Goal: Information Seeking & Learning: Learn about a topic

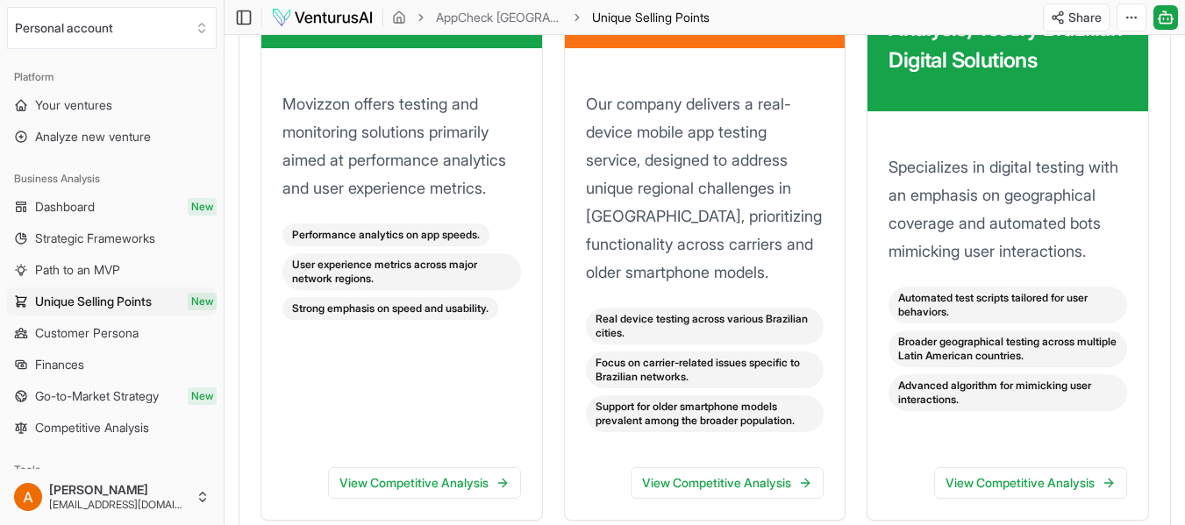
scroll to position [2105, 0]
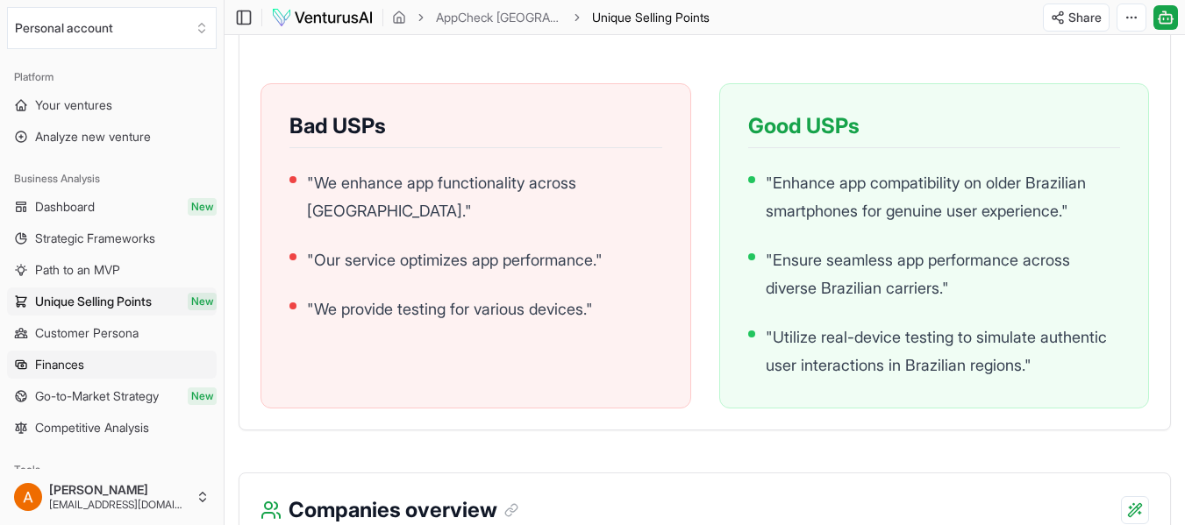
click at [63, 367] on span "Finances" at bounding box center [59, 365] width 49 height 18
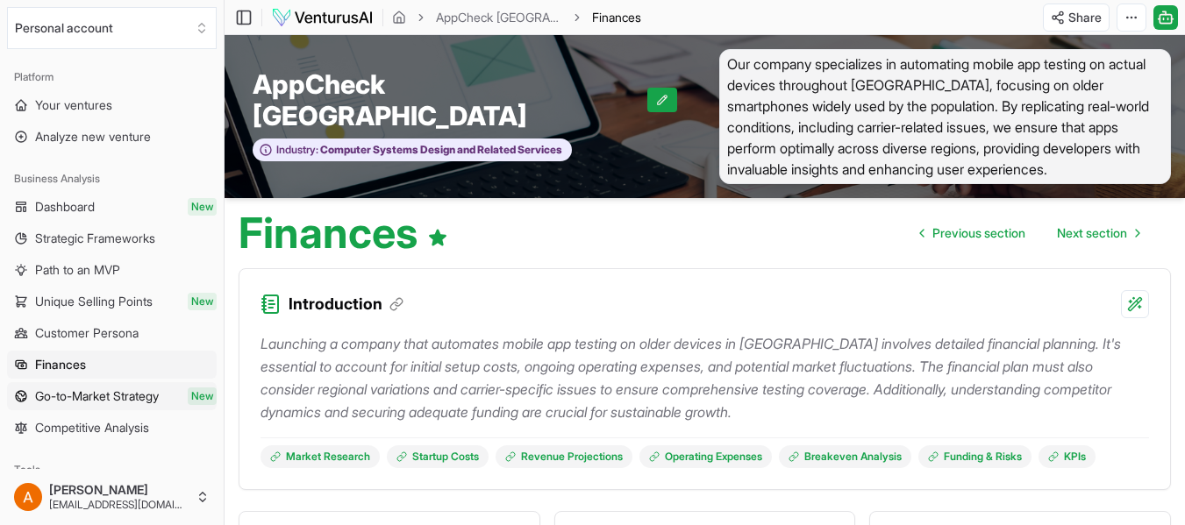
click at [87, 394] on span "Go-to-Market Strategy" at bounding box center [97, 397] width 124 height 18
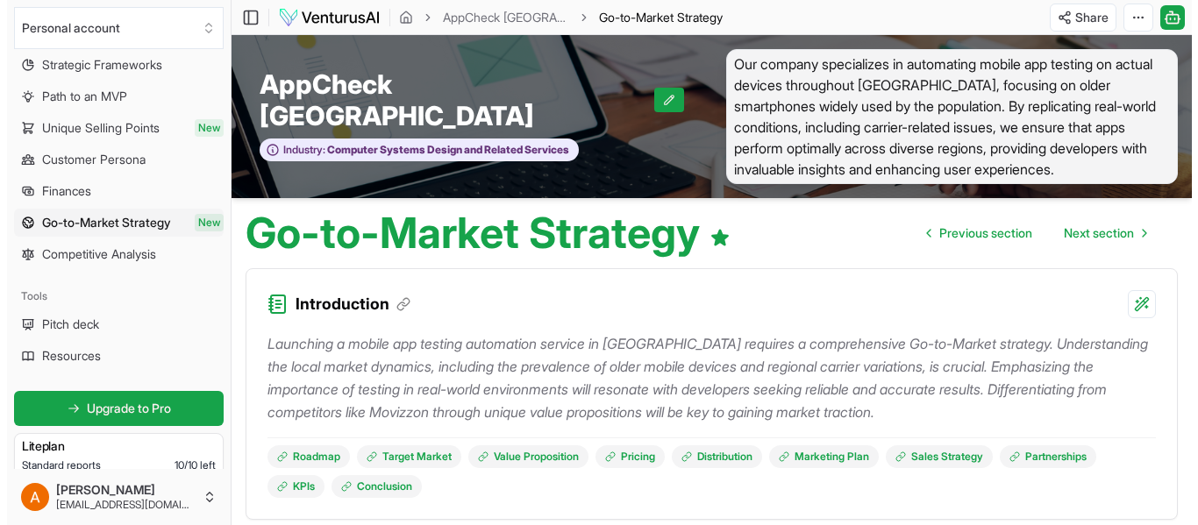
scroll to position [175, 0]
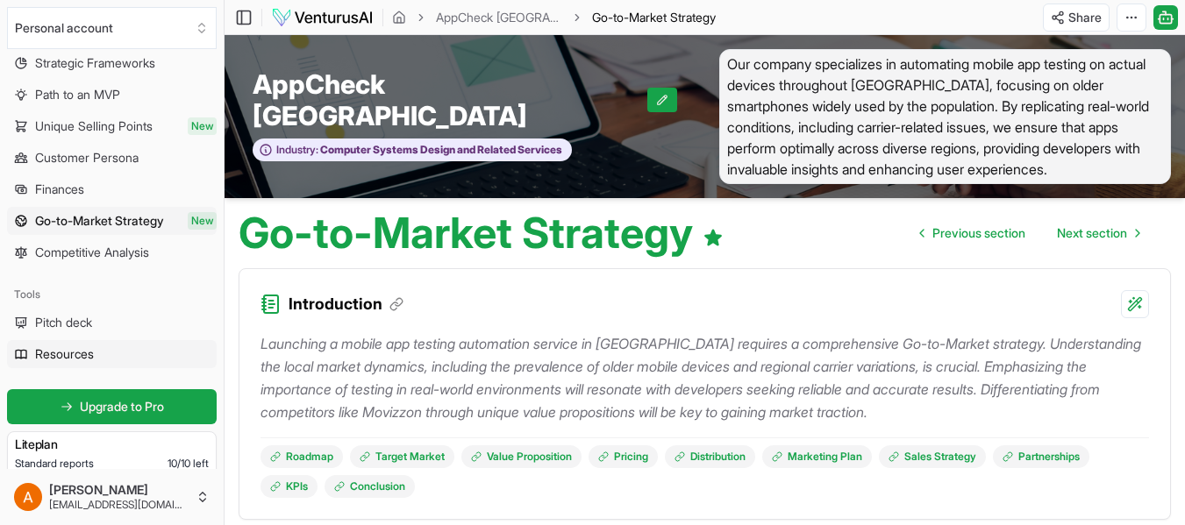
click at [76, 356] on span "Resources" at bounding box center [64, 355] width 59 height 18
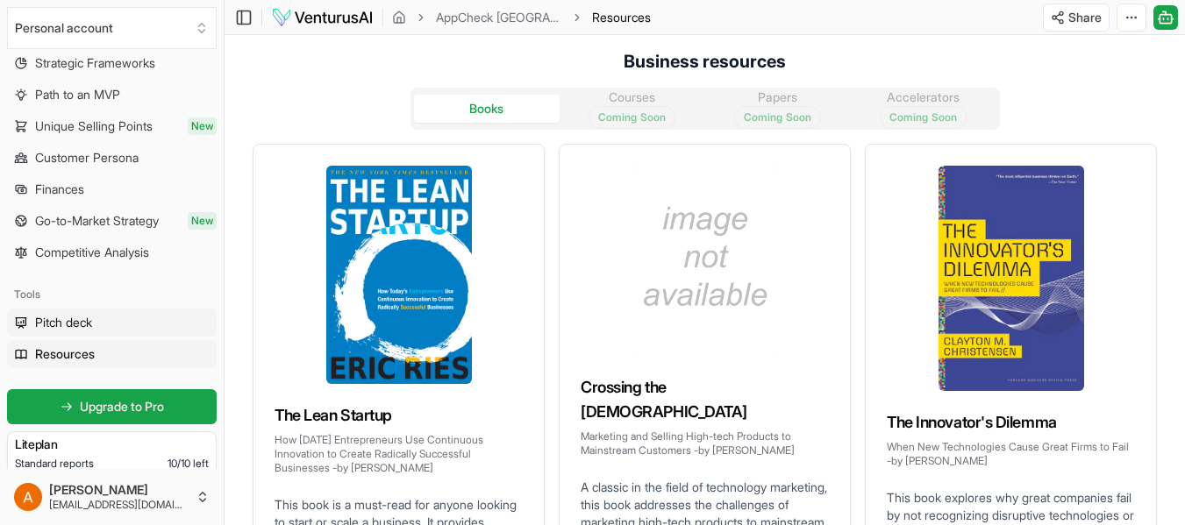
click at [82, 325] on span "Pitch deck" at bounding box center [63, 323] width 57 height 18
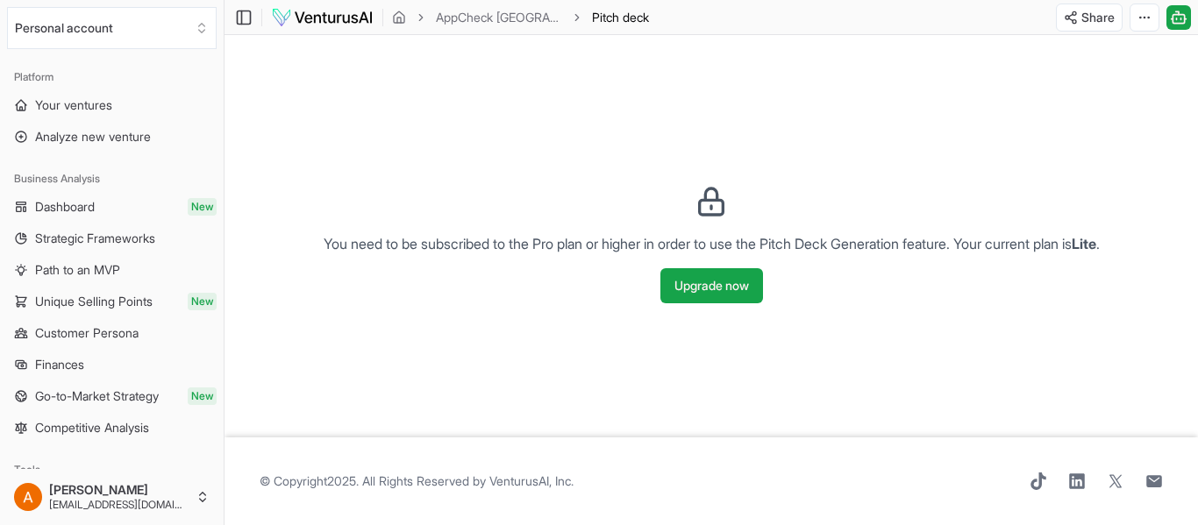
click at [316, 22] on img at bounding box center [322, 17] width 103 height 21
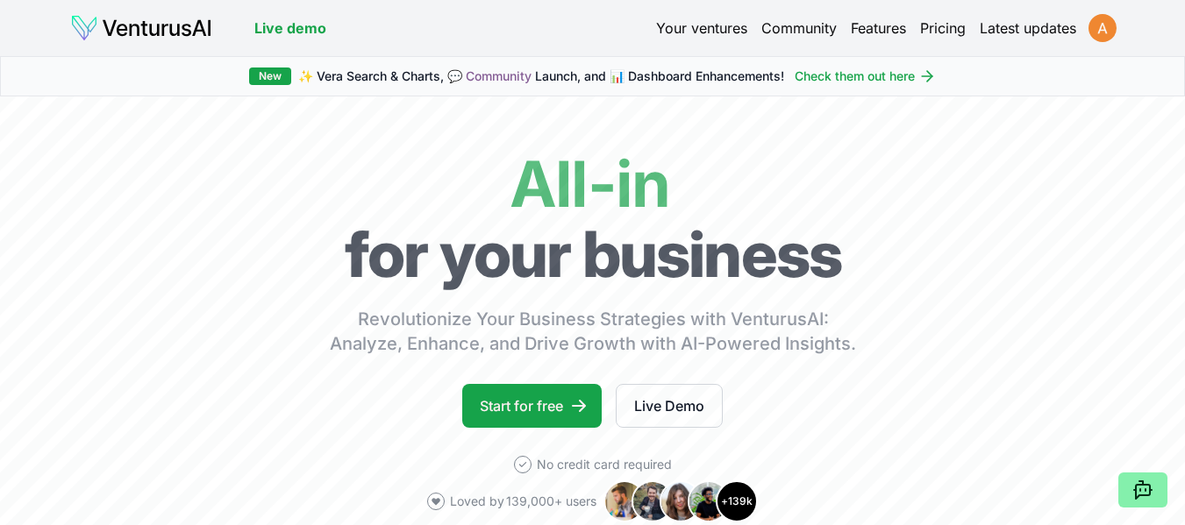
click at [1095, 28] on html "We value your privacy We use cookies to enhance your browsing experience, serve…" at bounding box center [592, 262] width 1185 height 525
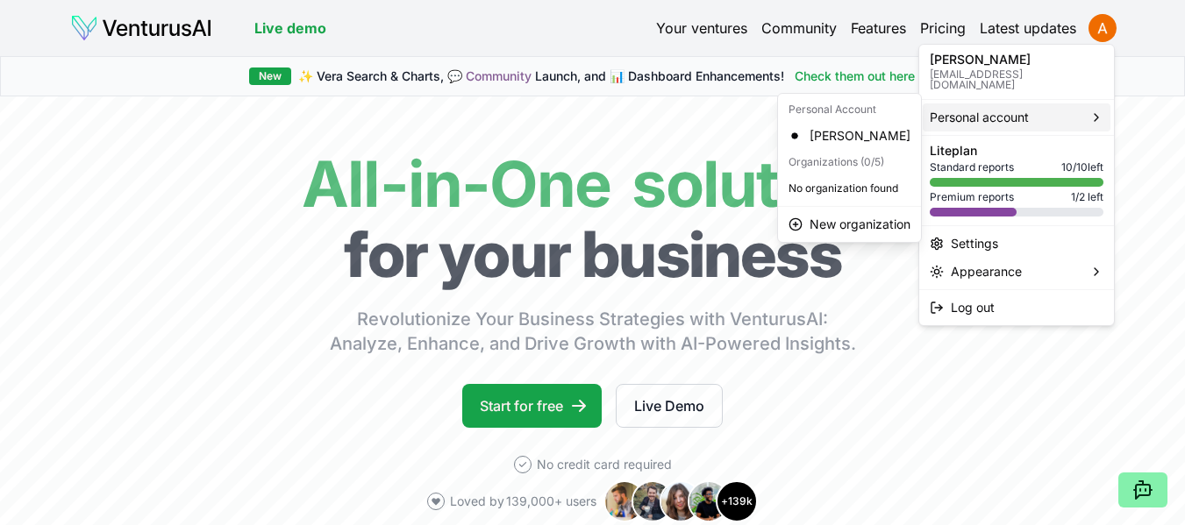
click at [970, 109] on span "Personal account" at bounding box center [979, 118] width 99 height 18
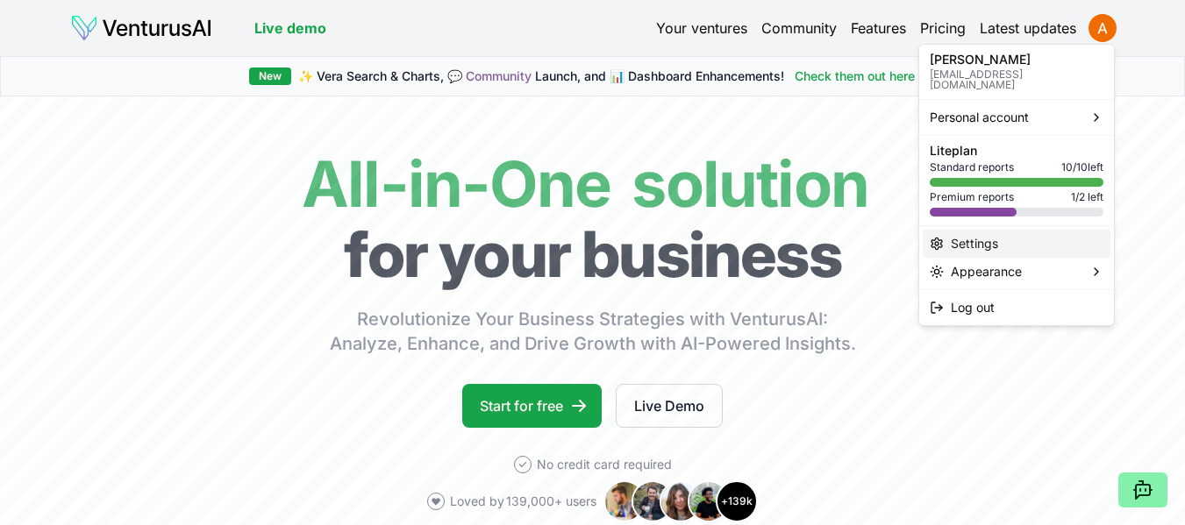
click at [976, 234] on div "Settings" at bounding box center [1017, 244] width 188 height 28
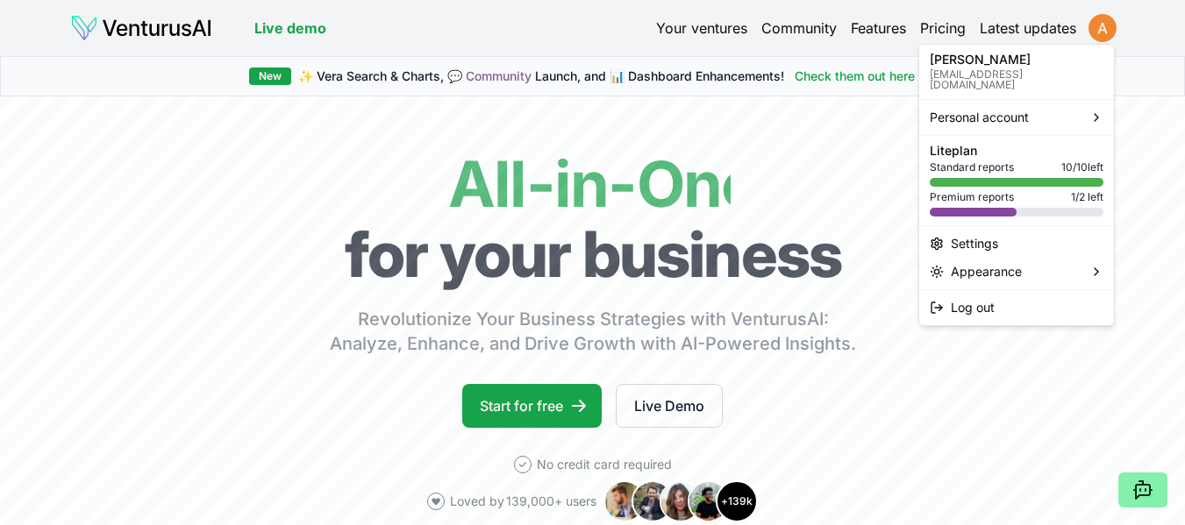
click at [1104, 37] on html "We value your privacy We use cookies to enhance your browsing experience, serve…" at bounding box center [592, 262] width 1185 height 525
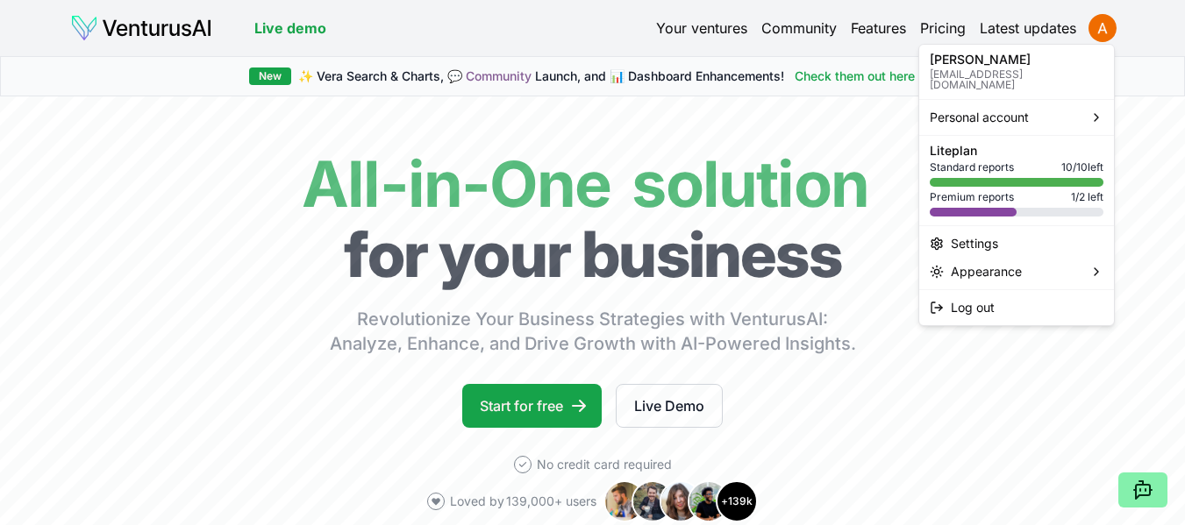
click at [718, 28] on html "We value your privacy We use cookies to enhance your browsing experience, serve…" at bounding box center [592, 262] width 1185 height 525
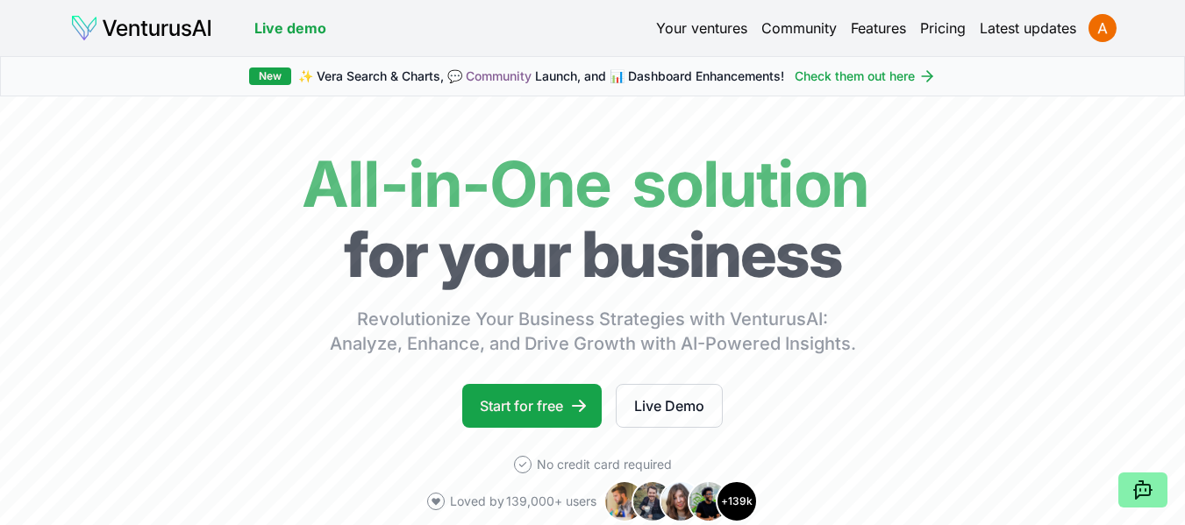
click at [718, 30] on link "Your ventures" at bounding box center [701, 28] width 91 height 21
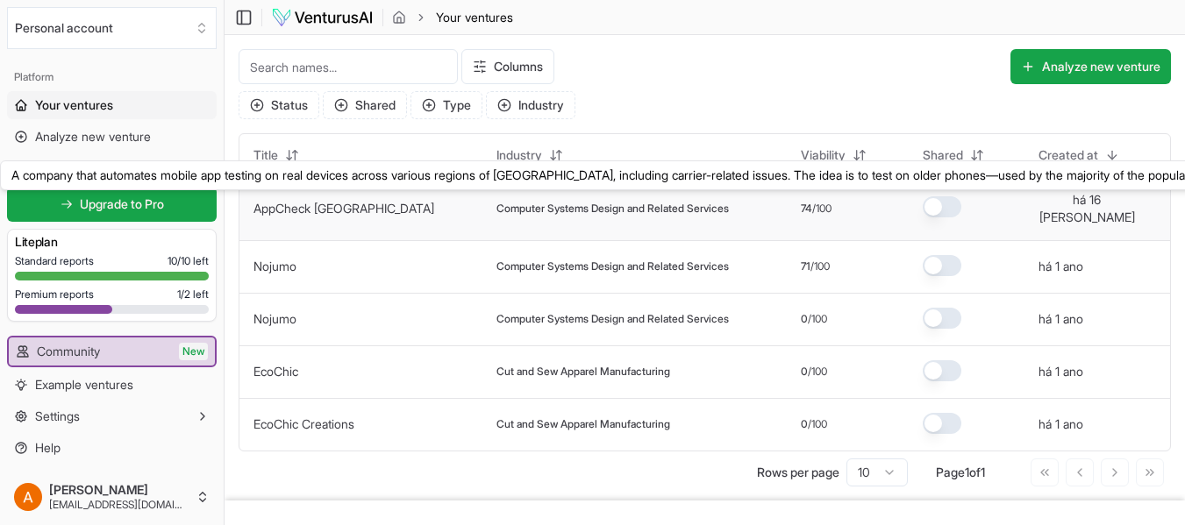
click at [286, 203] on link "AppCheck [GEOGRAPHIC_DATA]" at bounding box center [344, 208] width 181 height 15
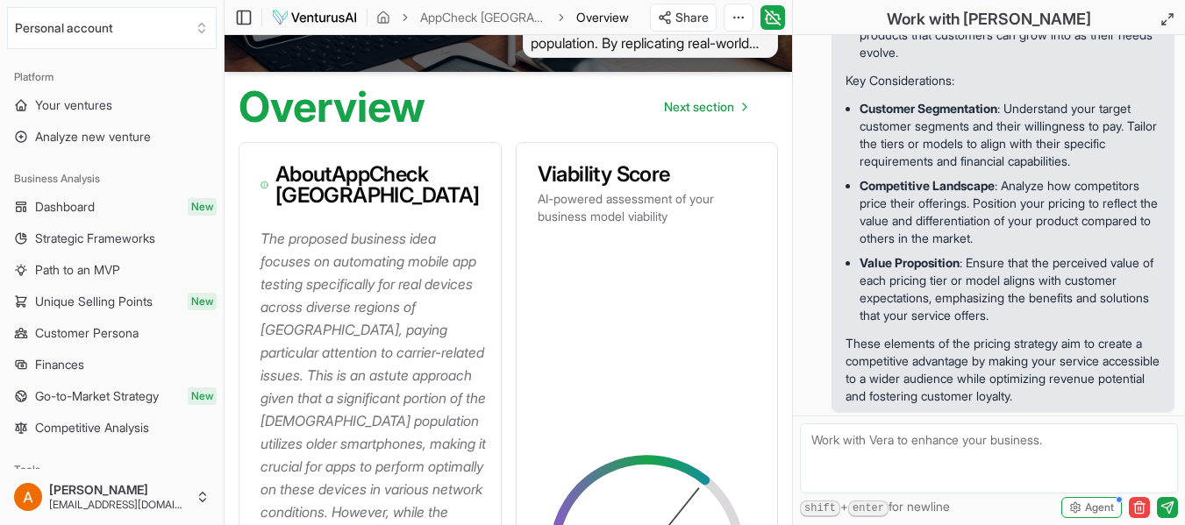
scroll to position [263, 0]
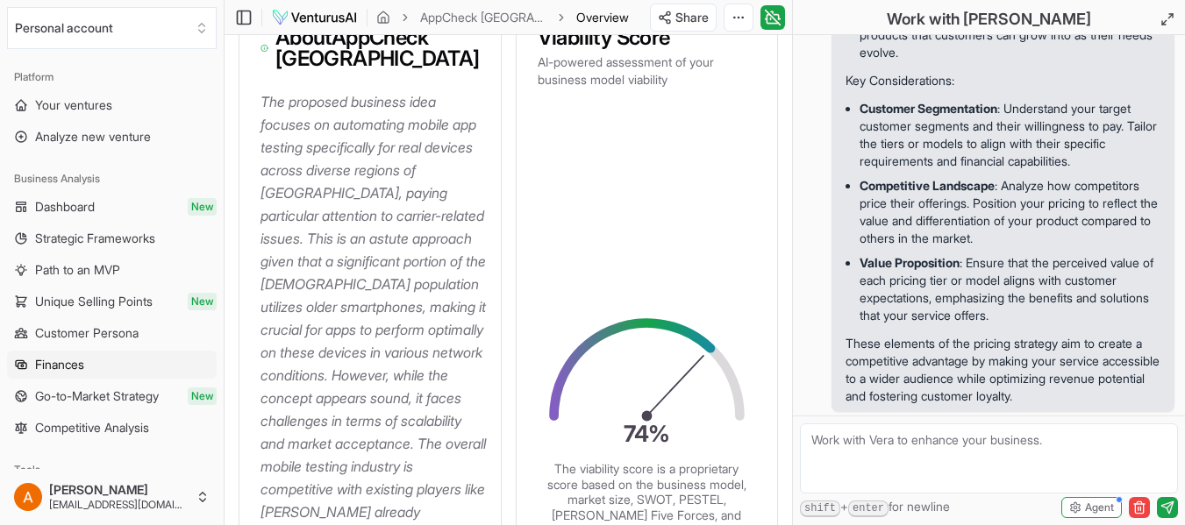
click at [52, 367] on span "Finances" at bounding box center [59, 365] width 49 height 18
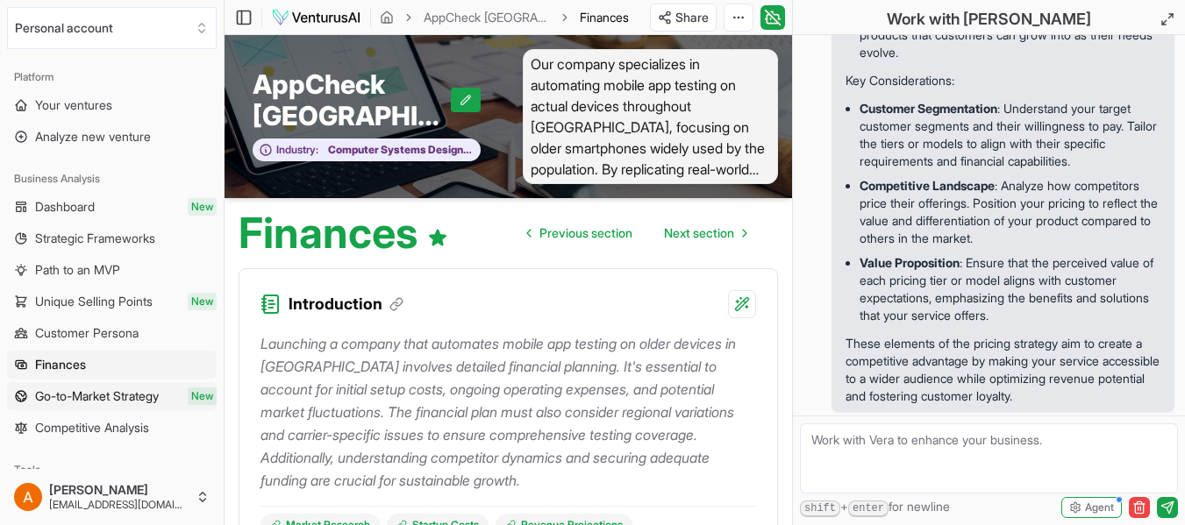
click at [63, 403] on span "Go-to-Market Strategy" at bounding box center [97, 397] width 124 height 18
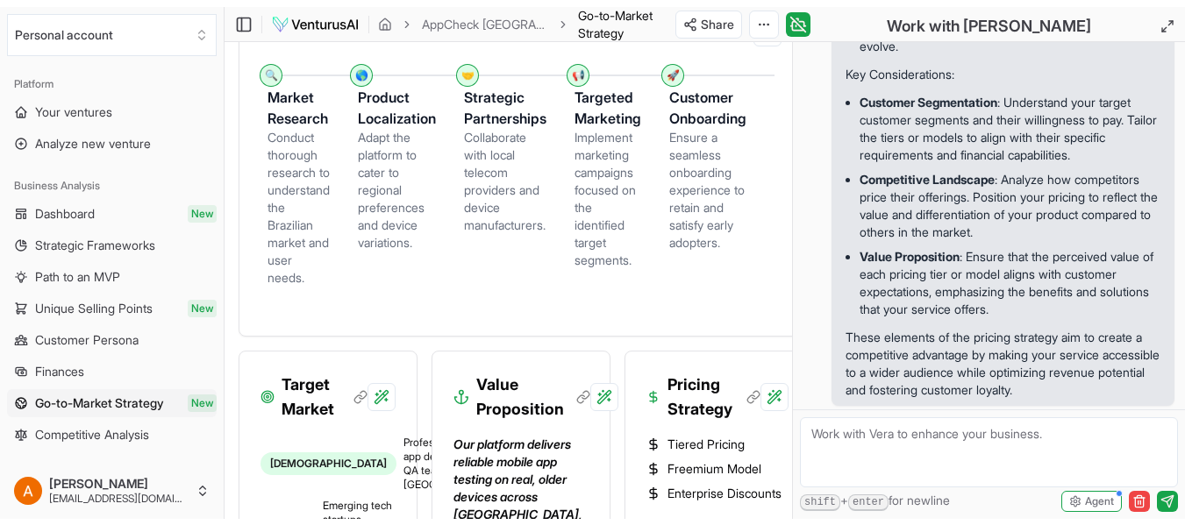
scroll to position [614, 0]
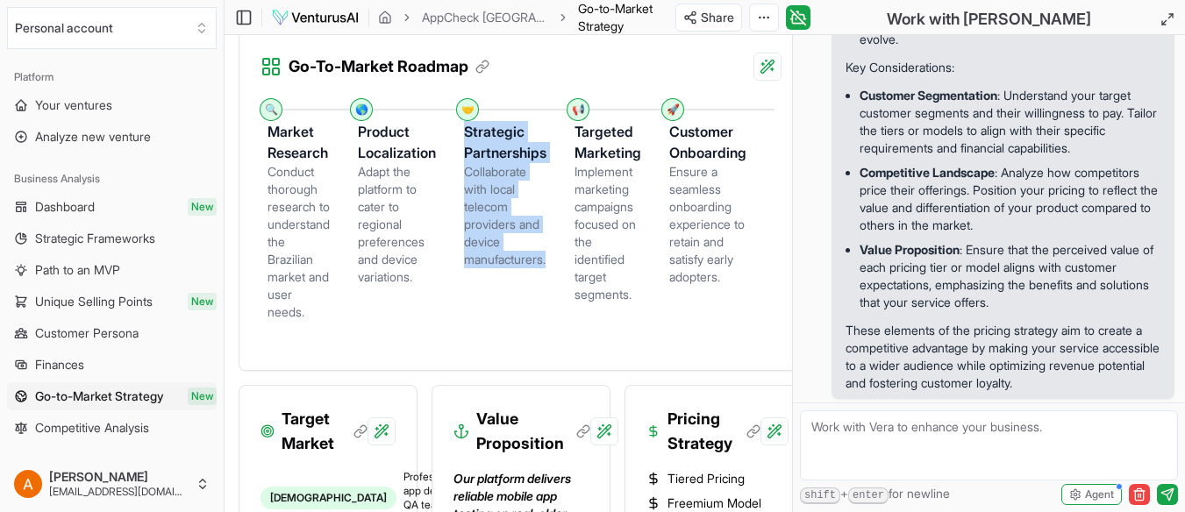
drag, startPoint x: 472, startPoint y: 138, endPoint x: 564, endPoint y: 260, distance: 152.8
click at [564, 260] on div "Strategic Partnerships Collaborate with local telecom providers and device manu…" at bounding box center [519, 190] width 111 height 158
click at [529, 186] on div "Collaborate with local telecom providers and device manufacturers." at bounding box center [505, 215] width 82 height 105
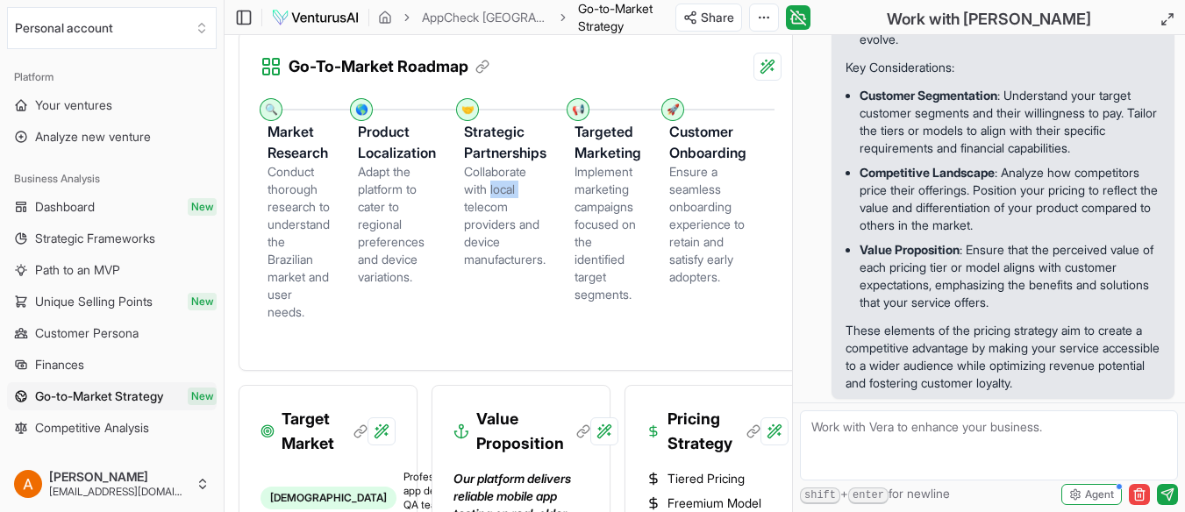
click at [529, 186] on div "Collaborate with local telecom providers and device manufacturers." at bounding box center [505, 215] width 82 height 105
click at [806, 18] on icon at bounding box center [805, 18] width 2 height 0
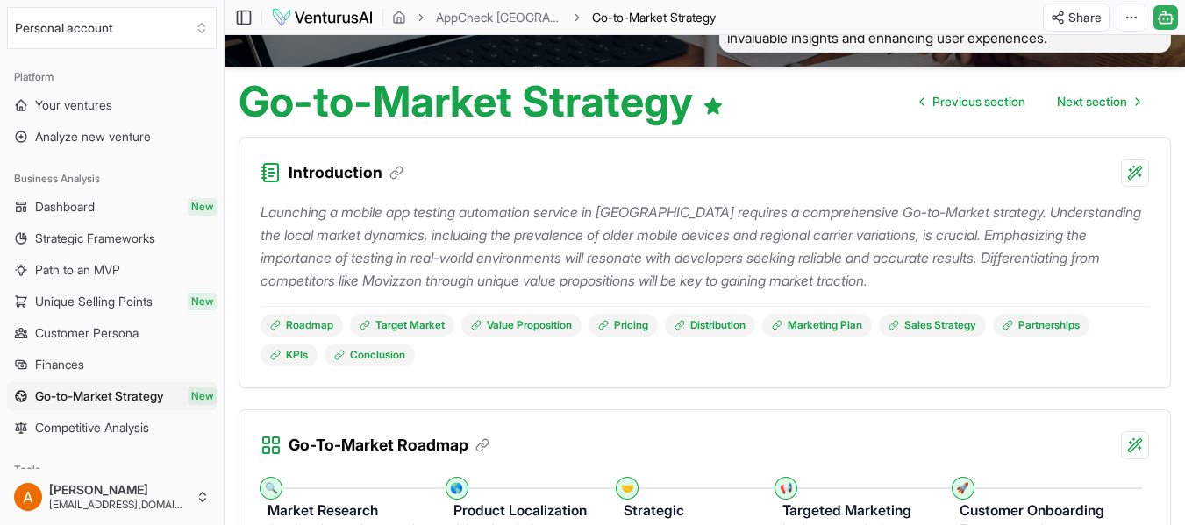
scroll to position [0, 0]
